Goal: Information Seeking & Learning: Learn about a topic

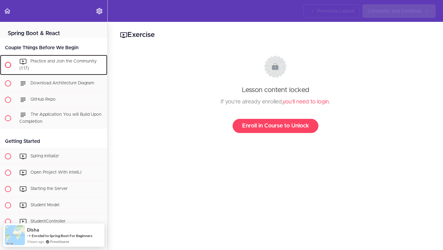
click at [67, 62] on span "Practice and Join the Community (1:17)" at bounding box center [57, 64] width 77 height 11
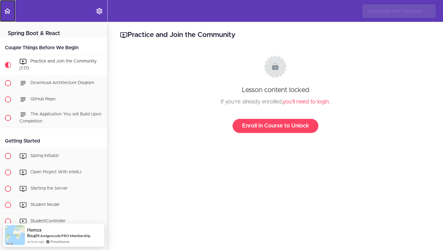
click at [6, 11] on use "Back to course curriculum" at bounding box center [7, 10] width 6 height 5
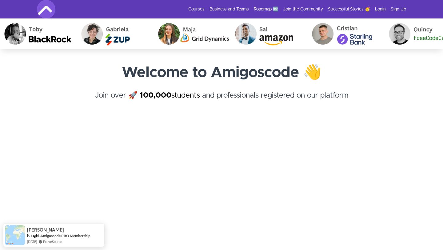
click at [380, 7] on link "Login" at bounding box center [380, 9] width 11 height 6
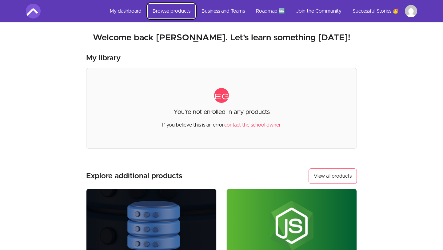
click at [168, 11] on link "Browse products" at bounding box center [172, 11] width 48 height 15
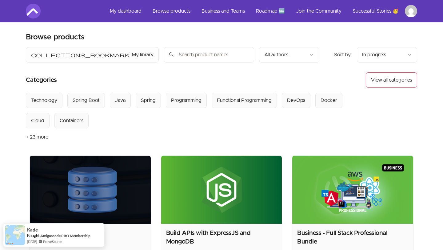
click at [164, 59] on input "search" at bounding box center [209, 54] width 91 height 15
paste input "full-stack-spring-boot-react"
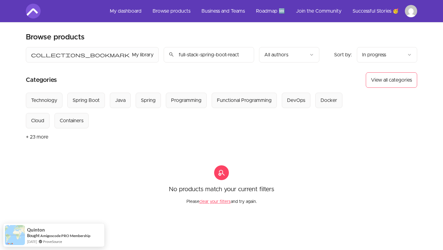
type input "full-stack-spring-boot-react"
click at [57, 56] on button "collections_bookmark My library" at bounding box center [92, 54] width 133 height 15
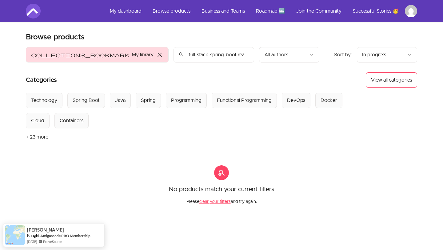
click at [156, 54] on span "close" at bounding box center [159, 54] width 7 height 7
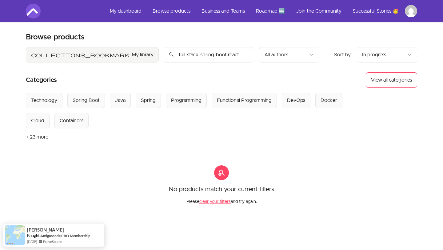
click at [235, 54] on html "Skip to main content Main menu Includes navigation links and user settings My d…" at bounding box center [221, 179] width 443 height 359
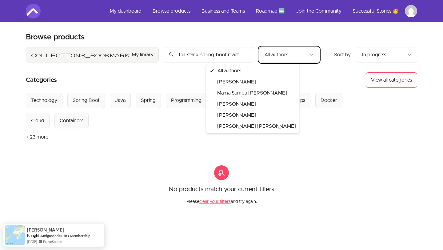
click at [370, 53] on html "Skip to main content Main menu Includes navigation links and user settings My d…" at bounding box center [221, 179] width 443 height 359
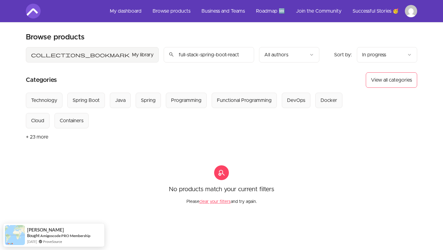
click at [370, 53] on html "Skip to main content Main menu Includes navigation links and user settings My d…" at bounding box center [221, 179] width 443 height 359
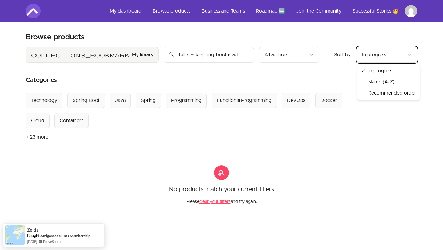
click at [319, 71] on html "Skip to main content Main menu Includes navigation links and user settings My d…" at bounding box center [221, 179] width 443 height 359
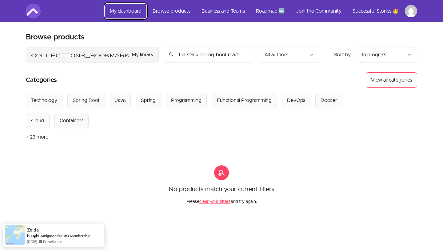
click at [136, 9] on link "My dashboard" at bounding box center [126, 11] width 42 height 15
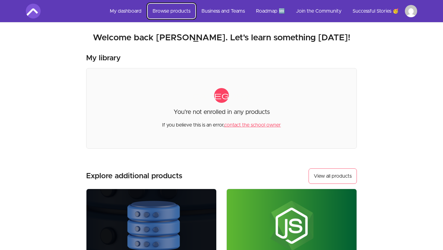
click at [180, 12] on link "Browse products" at bounding box center [172, 11] width 48 height 15
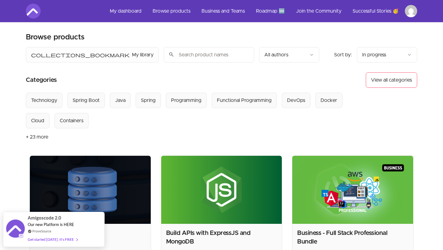
click at [164, 56] on input "search" at bounding box center [209, 54] width 91 height 15
type input "full-stack-spring-boot-react"
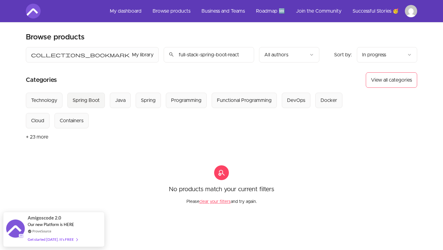
click at [92, 100] on div "Spring Boot" at bounding box center [86, 100] width 27 height 7
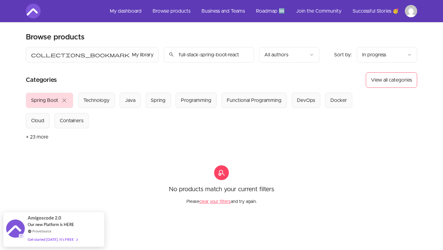
click at [192, 57] on input "full-stack-spring-boot-react" at bounding box center [209, 54] width 91 height 15
click at [192, 54] on input "full-stack-spring-boot-react" at bounding box center [209, 54] width 91 height 15
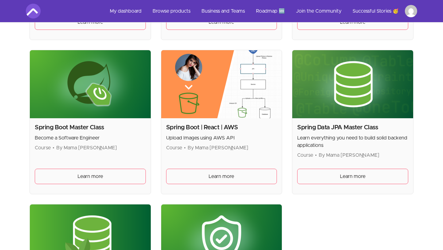
scroll to position [259, 0]
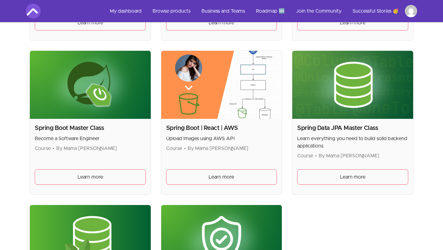
click at [193, 96] on img at bounding box center [221, 85] width 121 height 68
click at [179, 178] on link "Learn more" at bounding box center [221, 176] width 111 height 15
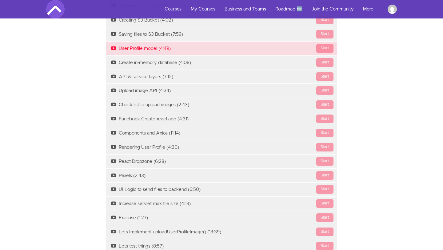
scroll to position [585, 0]
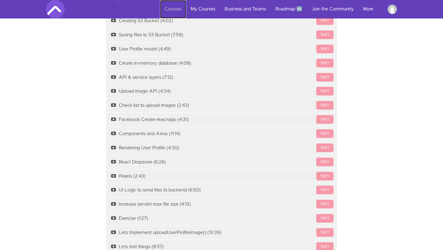
click at [174, 10] on link "Courses" at bounding box center [173, 9] width 26 height 18
